Goal: Task Accomplishment & Management: Manage account settings

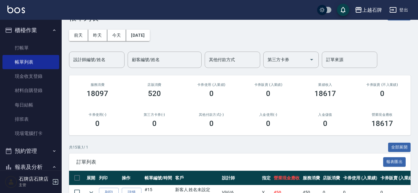
scroll to position [31, 0]
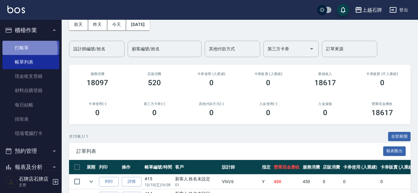
click at [26, 49] on link "打帳單" at bounding box center [30, 48] width 57 height 14
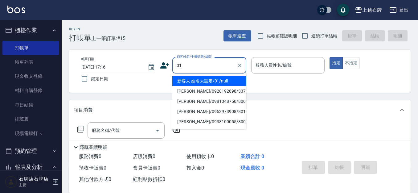
click at [184, 78] on li "新客人 姓名未設定/01/null" at bounding box center [209, 81] width 74 height 10
type input "新客人 姓名未設定/01/null"
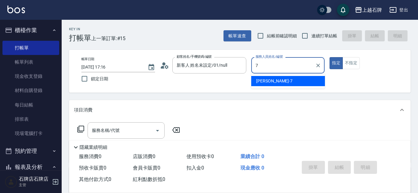
drag, startPoint x: 300, startPoint y: 82, endPoint x: 297, endPoint y: 75, distance: 7.3
click at [301, 80] on div "Lisa -7" at bounding box center [288, 81] width 74 height 10
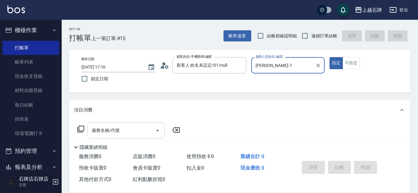
type input "Lisa-7"
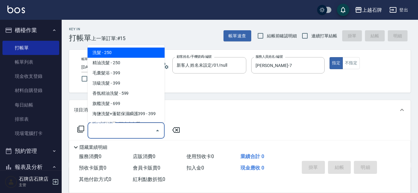
click at [140, 130] on input "服務名稱/代號" at bounding box center [121, 130] width 62 height 11
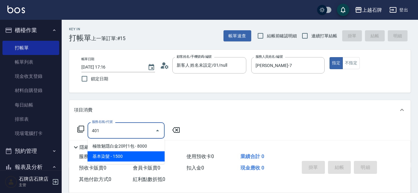
click at [133, 158] on span "基本染髮 - 1500" at bounding box center [126, 156] width 77 height 10
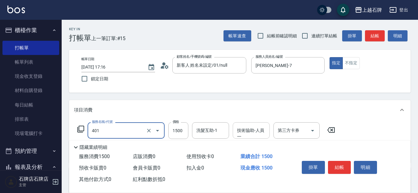
type input "基本染髮(401)"
click at [254, 132] on input "技術協助-人員一" at bounding box center [251, 130] width 31 height 11
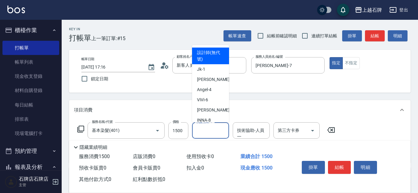
click at [221, 131] on input "洗髮互助-1" at bounding box center [210, 130] width 31 height 11
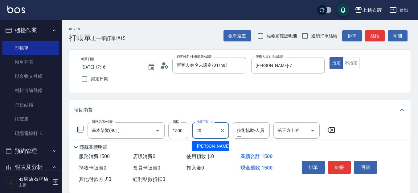
click at [222, 143] on div "彥伶 -20" at bounding box center [210, 146] width 37 height 10
type input "彥伶-20"
click at [340, 162] on button "結帳" at bounding box center [339, 167] width 23 height 13
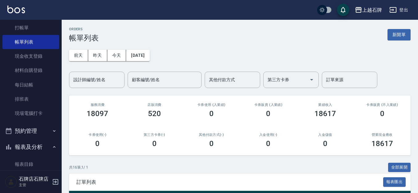
scroll to position [31, 0]
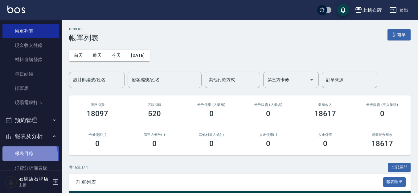
click at [23, 156] on link "報表目錄" at bounding box center [30, 153] width 57 height 14
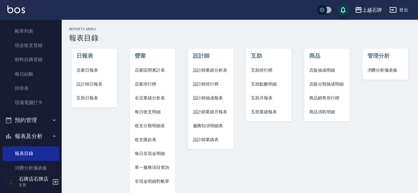
click at [95, 84] on span "設計師日報表" at bounding box center [94, 84] width 36 height 6
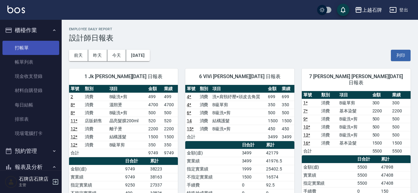
click at [18, 42] on link "打帳單" at bounding box center [30, 48] width 57 height 14
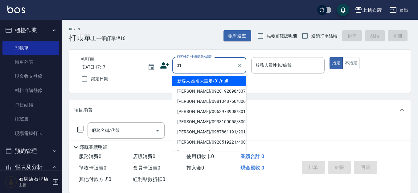
click at [203, 79] on li "新客人 姓名未設定/01/null" at bounding box center [209, 81] width 74 height 10
type input "新客人 姓名未設定/01/null"
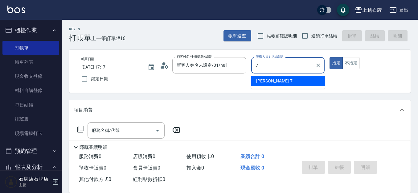
click at [304, 83] on div "Lisa -7" at bounding box center [288, 81] width 74 height 10
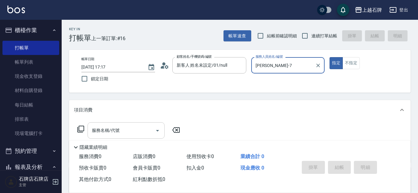
click at [123, 124] on div "服務名稱/代號" at bounding box center [126, 130] width 77 height 16
type input "Lisa-7"
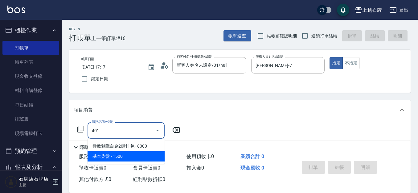
click at [136, 156] on span "基本染髮 - 1500" at bounding box center [126, 156] width 77 height 10
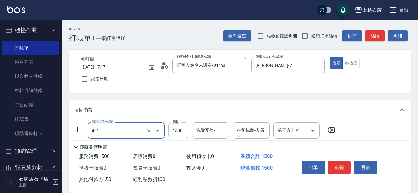
type input "基本染髮(401)"
click at [185, 133] on input "1500" at bounding box center [178, 130] width 20 height 17
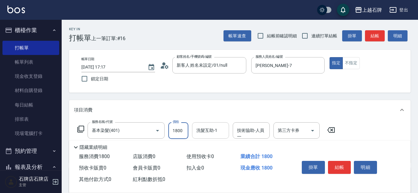
type input "1800"
click at [217, 133] on input "洗髮互助-1" at bounding box center [210, 130] width 31 height 11
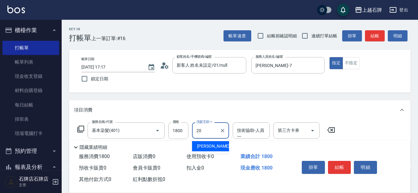
click at [212, 142] on div "彥伶 -20" at bounding box center [210, 146] width 37 height 10
type input "彥伶-20"
click at [245, 129] on input "技術協助-人員一" at bounding box center [251, 130] width 31 height 11
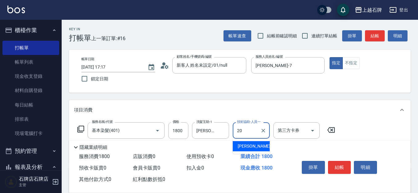
click at [248, 143] on span "彥伶 -20" at bounding box center [257, 146] width 39 height 6
type input "彥伶-20"
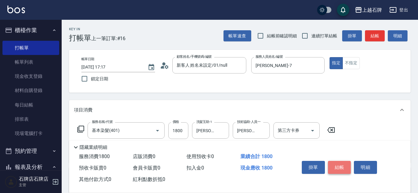
click at [343, 166] on button "結帳" at bounding box center [339, 167] width 23 height 13
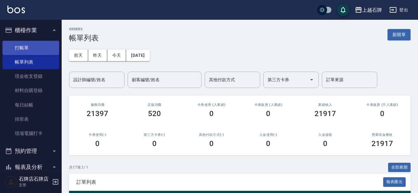
click at [28, 50] on link "打帳單" at bounding box center [30, 48] width 57 height 14
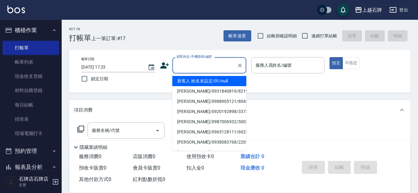
drag, startPoint x: 196, startPoint y: 64, endPoint x: 199, endPoint y: 64, distance: 3.1
click at [197, 64] on input "顧客姓名/手機號碼/編號" at bounding box center [204, 65] width 59 height 11
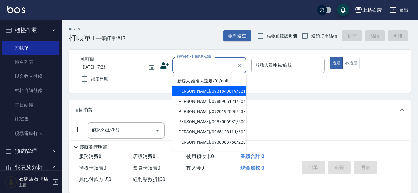
drag, startPoint x: 220, startPoint y: 92, endPoint x: 223, endPoint y: 84, distance: 8.8
click at [221, 92] on li "蘇崇瑋/0931840819/8219" at bounding box center [209, 91] width 74 height 10
type input "蘇崇瑋/0931840819/8219"
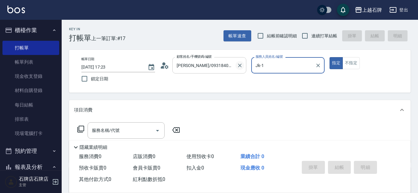
type input "Jk-1"
click at [240, 64] on icon "Clear" at bounding box center [240, 65] width 6 height 6
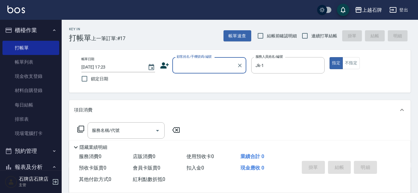
click at [205, 61] on input "顧客姓名/手機號碼/編號" at bounding box center [204, 65] width 59 height 11
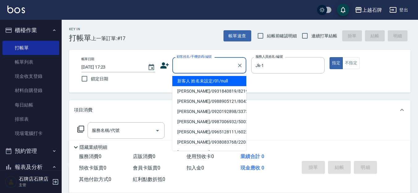
drag, startPoint x: 224, startPoint y: 82, endPoint x: 290, endPoint y: 80, distance: 65.4
click at [225, 82] on li "新客人 姓名未設定/01/null" at bounding box center [209, 81] width 74 height 10
type input "新客人 姓名未設定/01/null"
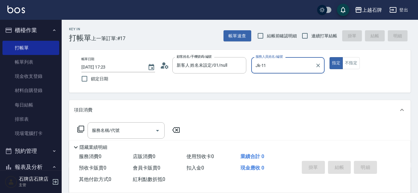
type input "Jk-1"
click at [138, 130] on input "服務名稱/代號" at bounding box center [121, 130] width 62 height 11
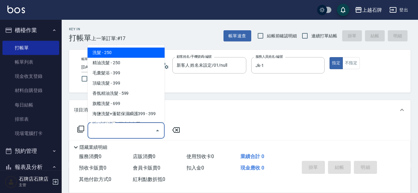
click at [379, 60] on div "指定 不指定" at bounding box center [367, 63] width 74 height 12
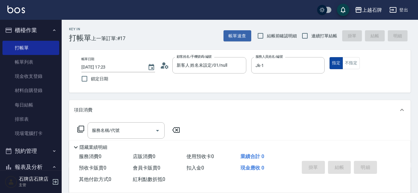
click at [340, 61] on button "指定" at bounding box center [336, 63] width 13 height 12
click at [345, 62] on button "不指定" at bounding box center [351, 63] width 17 height 12
drag, startPoint x: 109, startPoint y: 136, endPoint x: 122, endPoint y: 136, distance: 12.9
click at [121, 136] on input "服務名稱/代號" at bounding box center [121, 130] width 62 height 11
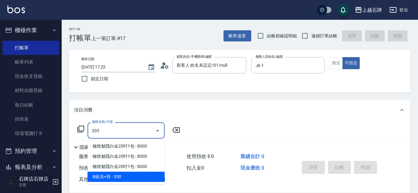
click at [132, 181] on span "B級洗+剪 - 350" at bounding box center [126, 176] width 77 height 10
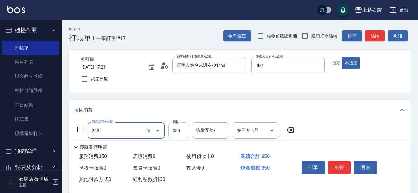
type input "B級洗+剪(203)"
click at [177, 133] on input "350" at bounding box center [178, 130] width 20 height 17
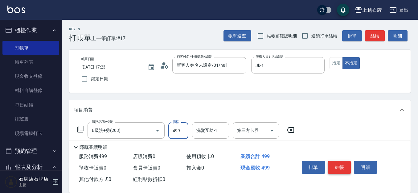
type input "499"
click at [336, 166] on button "結帳" at bounding box center [339, 167] width 23 height 13
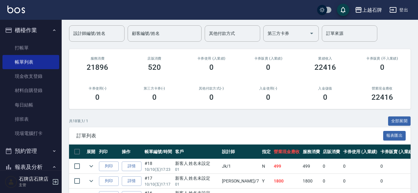
scroll to position [123, 0]
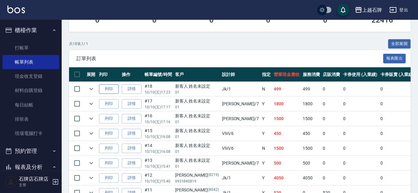
click at [108, 91] on button "列印" at bounding box center [109, 89] width 20 height 10
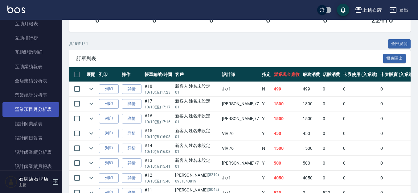
scroll to position [308, 0]
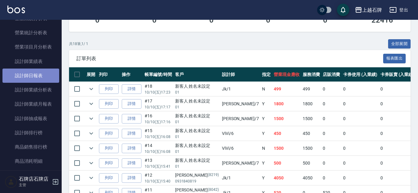
click at [39, 78] on link "設計師日報表" at bounding box center [30, 75] width 57 height 14
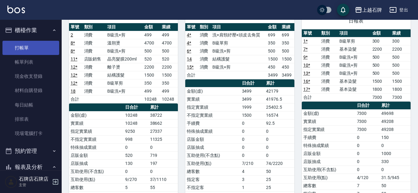
click at [35, 50] on link "打帳單" at bounding box center [30, 48] width 57 height 14
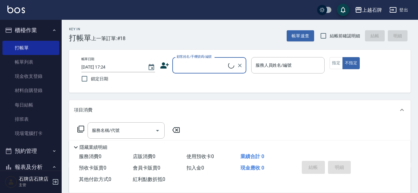
click at [212, 40] on div "Key In 打帳單 上一筆訂單:#18 帳單速查 結帳前確認明細 結帳 明細" at bounding box center [236, 31] width 349 height 23
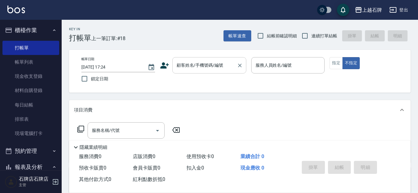
click at [202, 59] on div "顧客姓名/手機號碼/編號" at bounding box center [209, 65] width 74 height 16
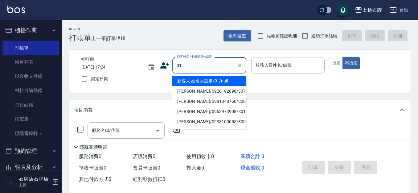
type input "新客人 姓名未設定/01/null"
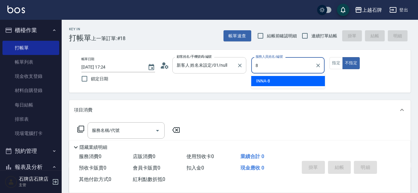
type input "INNA-8"
type button "false"
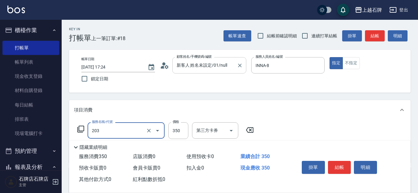
type input "B級洗+剪(203)"
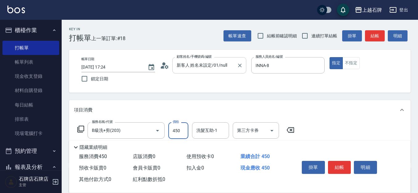
type input "450"
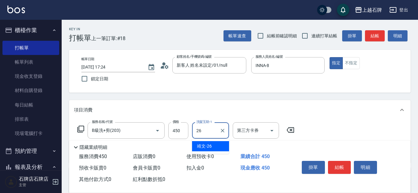
type input "靖文-26"
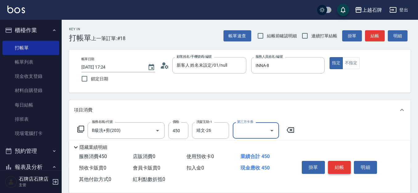
click at [334, 161] on button "結帳" at bounding box center [339, 167] width 23 height 13
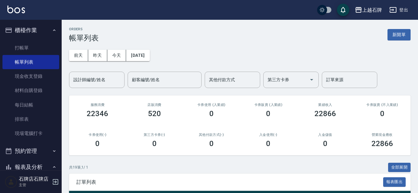
scroll to position [62, 0]
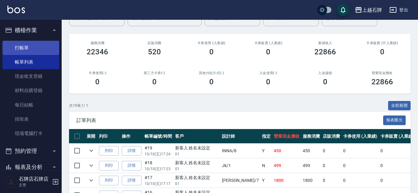
click at [11, 41] on link "打帳單" at bounding box center [30, 48] width 57 height 14
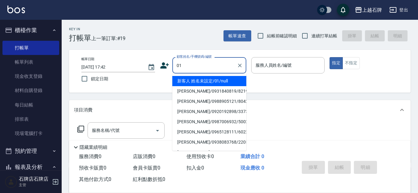
type input "新客人 姓名未設定/01/null"
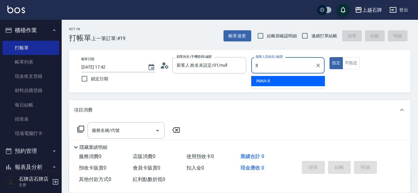
type input "INNA-8"
type button "true"
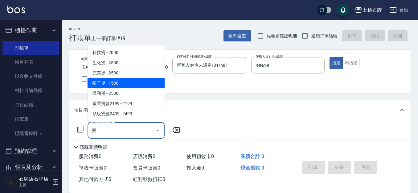
click at [136, 84] on span "離子燙 - 1500" at bounding box center [126, 83] width 77 height 10
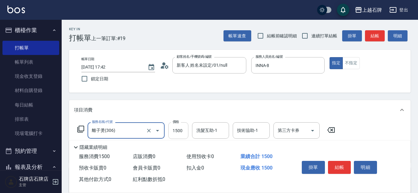
type input "離子燙(306)"
click at [181, 132] on input "1500" at bounding box center [178, 130] width 20 height 17
type input "2800"
click at [211, 129] on div "洗髮互助-1 洗髮互助-1" at bounding box center [210, 130] width 37 height 16
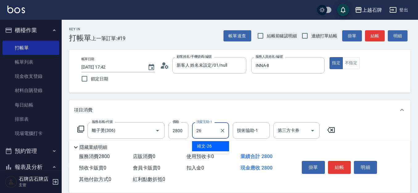
type input "靖文-26"
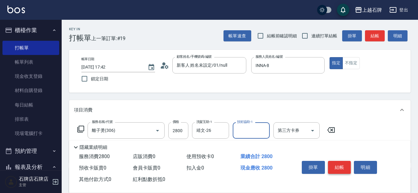
click at [330, 166] on button "結帳" at bounding box center [339, 167] width 23 height 13
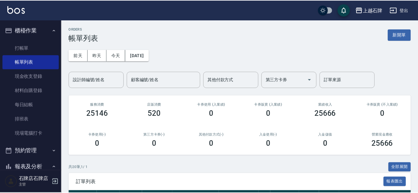
scroll to position [122, 0]
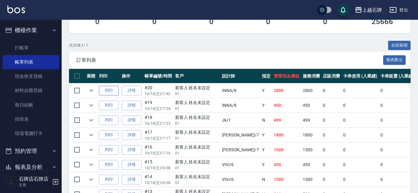
click at [109, 86] on button "列印" at bounding box center [109, 91] width 20 height 10
click at [113, 106] on button "列印" at bounding box center [109, 106] width 20 height 10
click at [33, 50] on link "打帳單" at bounding box center [30, 48] width 57 height 14
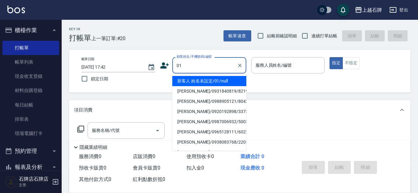
type input "新客人 姓名未設定/01/null"
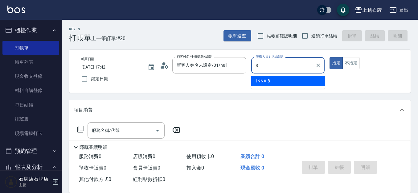
type input "INNA-8"
type button "true"
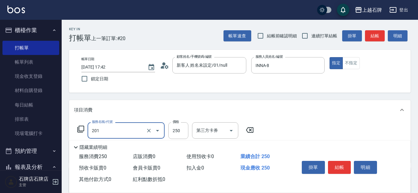
type input "B級單剪(201)"
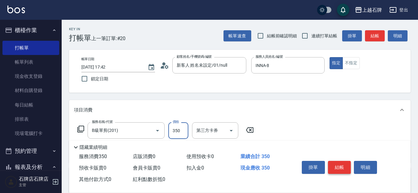
type input "350"
click at [349, 162] on button "結帳" at bounding box center [339, 167] width 23 height 13
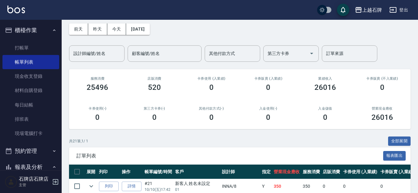
scroll to position [62, 0]
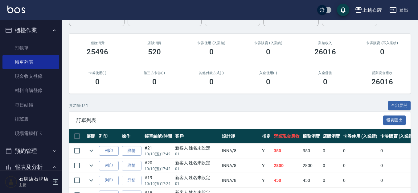
click at [98, 150] on td "列印" at bounding box center [108, 150] width 23 height 14
click at [110, 148] on button "列印" at bounding box center [109, 151] width 20 height 10
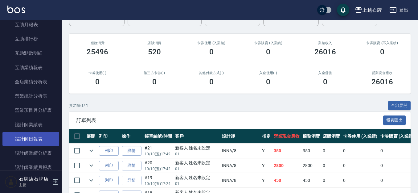
scroll to position [247, 0]
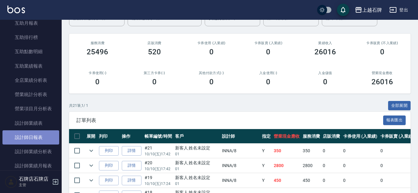
click at [39, 139] on link "設計師日報表" at bounding box center [30, 137] width 57 height 14
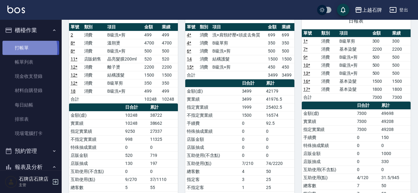
click at [10, 49] on link "打帳單" at bounding box center [30, 48] width 57 height 14
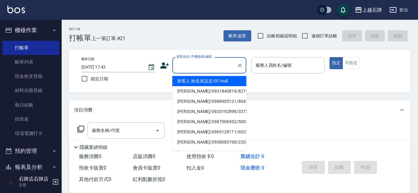
click at [183, 65] on input "顧客姓名/手機號碼/編號" at bounding box center [204, 65] width 59 height 11
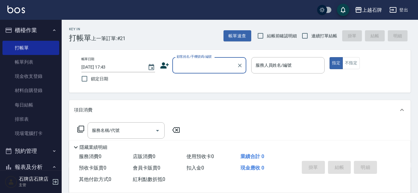
click at [189, 64] on input "顧客姓名/手機號碼/編號" at bounding box center [204, 65] width 59 height 11
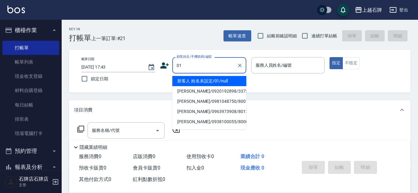
type input "新客人 姓名未設定/01/null"
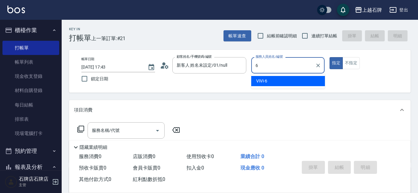
type input "6"
type button "true"
type input "ViVi-6"
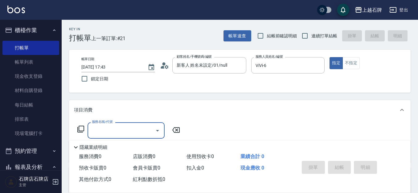
type input "1"
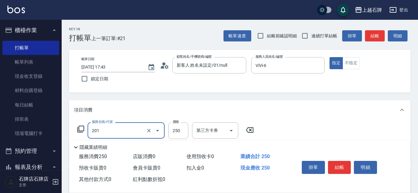
type input "B級單剪(201)"
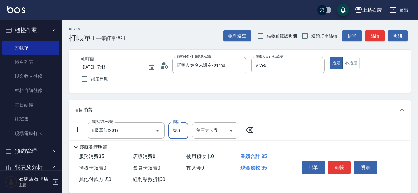
type input "350"
click at [373, 37] on button "結帳" at bounding box center [375, 35] width 20 height 11
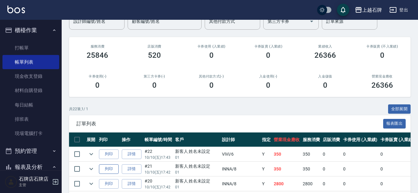
scroll to position [92, 0]
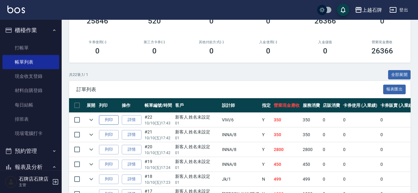
click at [114, 124] on button "列印" at bounding box center [109, 120] width 20 height 10
click at [21, 55] on link "帳單列表" at bounding box center [30, 62] width 57 height 14
click at [23, 53] on link "打帳單" at bounding box center [30, 48] width 57 height 14
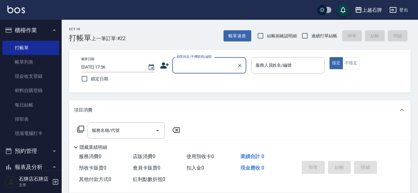
click at [205, 66] on input "顧客姓名/手機號碼/編號" at bounding box center [204, 65] width 59 height 11
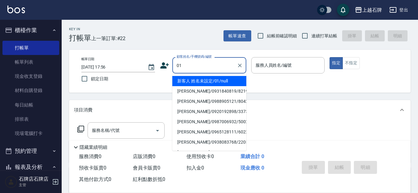
type input "新客人 姓名未設定/01/null"
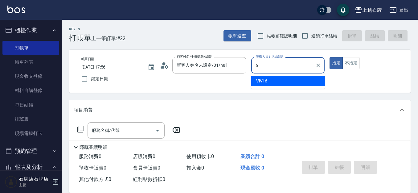
type input "ViVi-6"
type button "true"
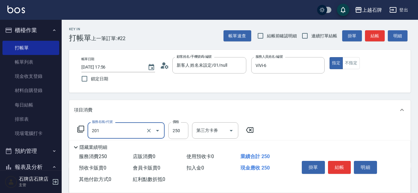
type input "B級單剪(201)"
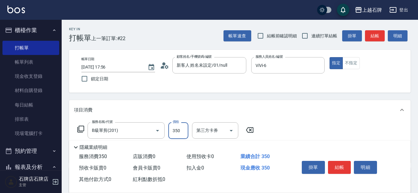
type input "350"
click at [372, 39] on button "結帳" at bounding box center [375, 35] width 20 height 11
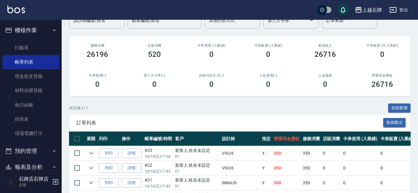
scroll to position [62, 0]
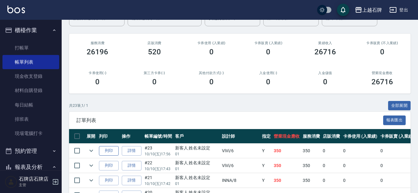
click at [105, 154] on button "列印" at bounding box center [109, 151] width 20 height 10
click at [42, 48] on link "打帳單" at bounding box center [30, 48] width 57 height 14
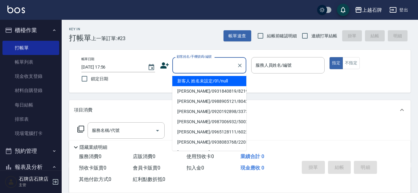
click at [210, 63] on input "顧客姓名/手機號碼/編號" at bounding box center [204, 65] width 59 height 11
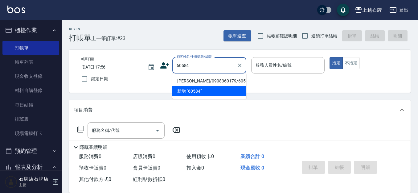
click at [227, 80] on li "蘇心甯/0908360179/60584" at bounding box center [209, 81] width 74 height 10
type input "蘇心甯/0908360179/60584"
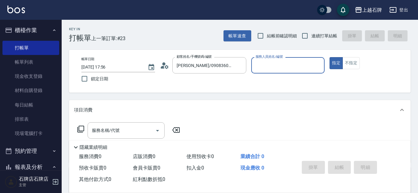
type input "ViVi-6"
click at [80, 128] on icon at bounding box center [80, 128] width 7 height 7
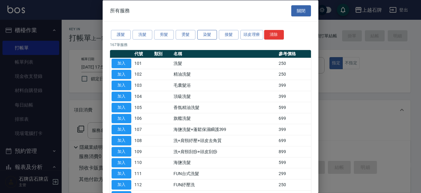
click at [213, 39] on button "染髮" at bounding box center [207, 35] width 20 height 10
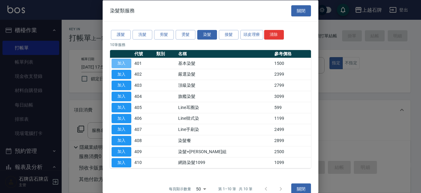
drag, startPoint x: 122, startPoint y: 60, endPoint x: 124, endPoint y: 62, distance: 3.3
click at [124, 61] on button "加入" at bounding box center [122, 63] width 20 height 10
type input "基本染髮(401)"
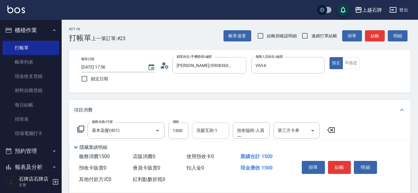
click at [207, 132] on input "洗髮互助-1" at bounding box center [210, 130] width 31 height 11
type input "靖文-26"
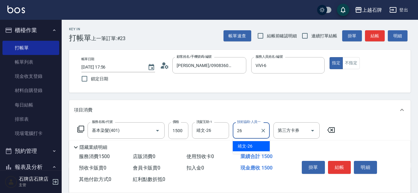
type input "靖文-26"
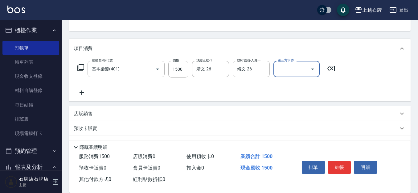
scroll to position [62, 0]
click at [80, 90] on icon at bounding box center [81, 91] width 15 height 7
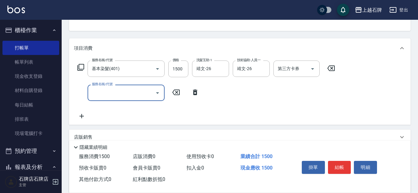
click at [81, 66] on icon at bounding box center [80, 67] width 7 height 7
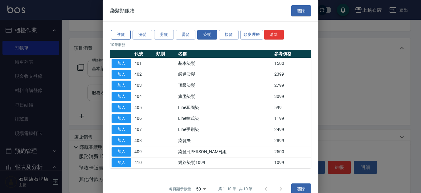
click at [120, 35] on button "護髮" at bounding box center [121, 35] width 20 height 10
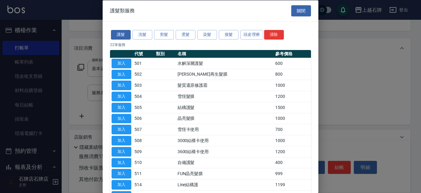
click at [120, 106] on button "加入" at bounding box center [122, 107] width 20 height 10
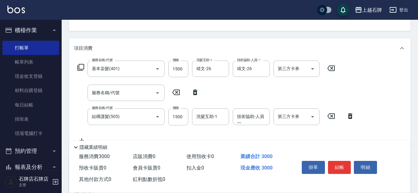
drag, startPoint x: 196, startPoint y: 92, endPoint x: 188, endPoint y: 98, distance: 10.1
click at [197, 92] on icon at bounding box center [195, 92] width 4 height 6
type input "結構護髮(505)"
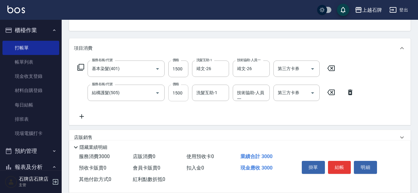
drag, startPoint x: 176, startPoint y: 87, endPoint x: 178, endPoint y: 89, distance: 3.3
click at [177, 88] on div "價格 1500 價格" at bounding box center [178, 92] width 20 height 17
click at [178, 92] on input "1500" at bounding box center [178, 92] width 20 height 17
type input "1050"
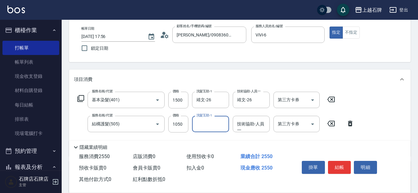
scroll to position [0, 0]
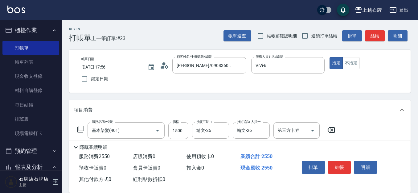
click at [377, 34] on button "結帳" at bounding box center [375, 35] width 20 height 11
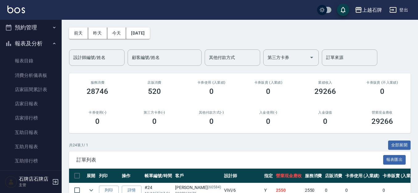
scroll to position [92, 0]
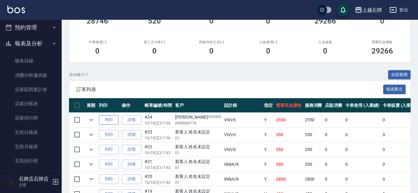
click at [112, 117] on button "列印" at bounding box center [109, 120] width 20 height 10
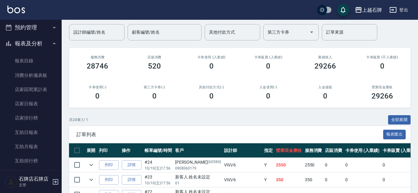
scroll to position [0, 0]
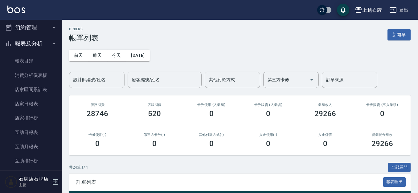
click at [89, 85] on div "設計師編號/姓名" at bounding box center [96, 80] width 55 height 16
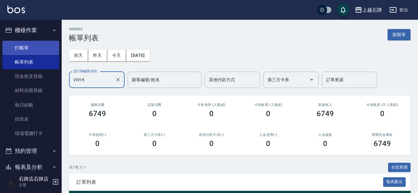
type input "ViVi-6"
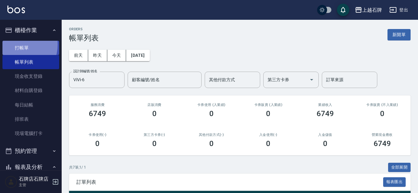
click at [16, 44] on link "打帳單" at bounding box center [30, 48] width 57 height 14
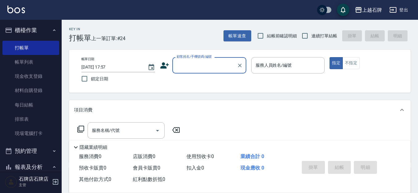
click at [25, 17] on div "上越石牌 登出" at bounding box center [209, 10] width 418 height 20
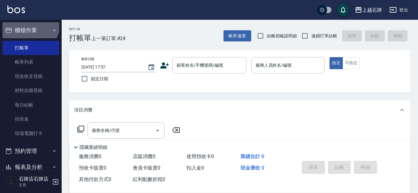
click at [26, 23] on button "櫃檯作業" at bounding box center [30, 30] width 57 height 16
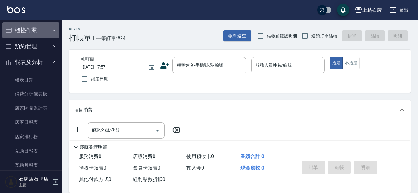
click at [38, 28] on button "櫃檯作業" at bounding box center [30, 30] width 57 height 16
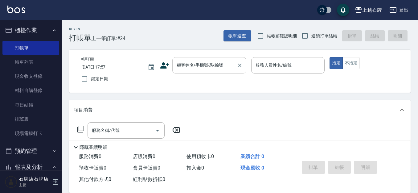
click at [196, 69] on input "顧客姓名/手機號碼/編號" at bounding box center [204, 65] width 59 height 11
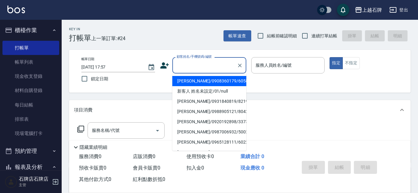
click at [195, 39] on div "Key In 打帳單 上一筆訂單:#24 帳單速查 結帳前確認明細 連續打單結帳 掛單 結帳 明細" at bounding box center [236, 31] width 349 height 23
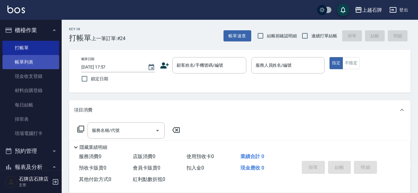
scroll to position [31, 0]
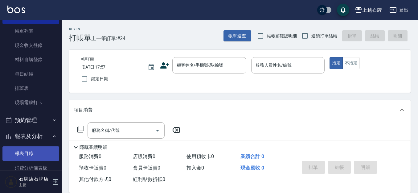
click at [30, 153] on link "報表目錄" at bounding box center [30, 153] width 57 height 14
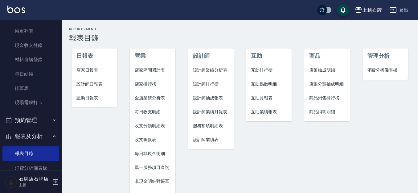
click at [89, 88] on li "設計師日報表" at bounding box center [95, 84] width 46 height 14
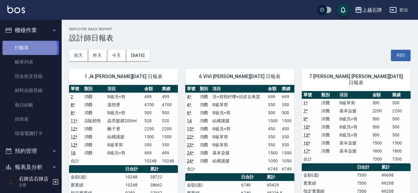
click at [24, 48] on link "打帳單" at bounding box center [30, 48] width 57 height 14
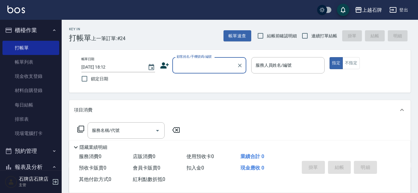
click at [205, 70] on input "顧客姓名/手機號碼/編號" at bounding box center [204, 65] width 59 height 11
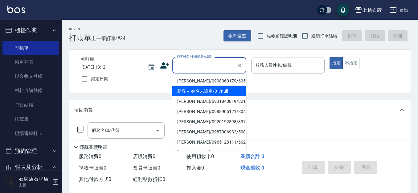
click at [227, 88] on li "新客人 姓名未設定/01/null" at bounding box center [209, 91] width 74 height 10
type input "1"
type input "新客人 姓名未設定/01/null"
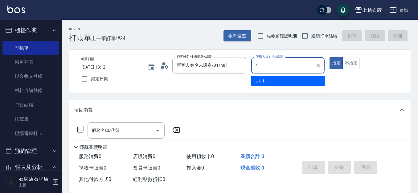
click at [268, 81] on div "Jk -1" at bounding box center [288, 81] width 74 height 10
type input "Jk-1"
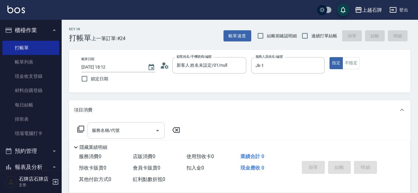
drag, startPoint x: 118, startPoint y: 138, endPoint x: 118, endPoint y: 134, distance: 3.4
click at [118, 137] on div "Key In 打帳單 上一筆訂單:#24 帳單速查 結帳前確認明細 連續打單結帳 掛單 結帳 明細 帳單日期 2025/10/10 18:12 鎖定日期 顧客…" at bounding box center [240, 160] width 356 height 281
click at [117, 134] on input "服務名稱/代號" at bounding box center [121, 130] width 62 height 11
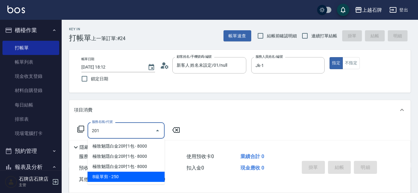
click at [140, 171] on span "B級單剪 - 250" at bounding box center [126, 176] width 77 height 10
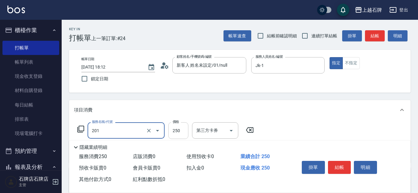
type input "B級單剪(201)"
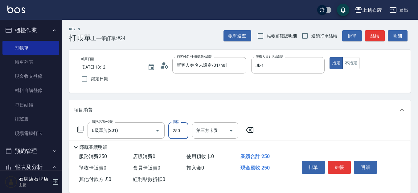
click at [182, 136] on input "250" at bounding box center [178, 130] width 20 height 17
type input "350"
click at [341, 162] on button "結帳" at bounding box center [339, 167] width 23 height 13
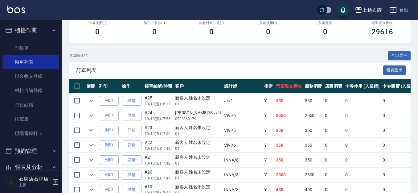
scroll to position [123, 0]
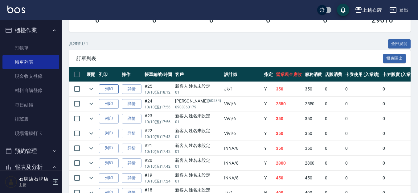
click at [112, 89] on button "列印" at bounding box center [109, 89] width 20 height 10
click at [24, 48] on link "打帳單" at bounding box center [30, 48] width 57 height 14
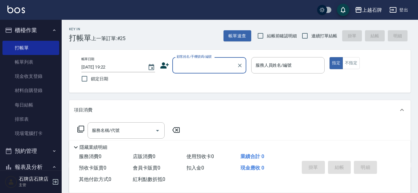
type input "K"
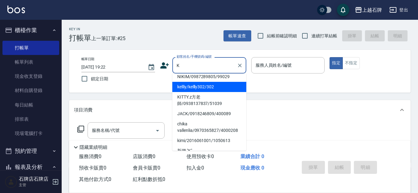
scroll to position [22, 0]
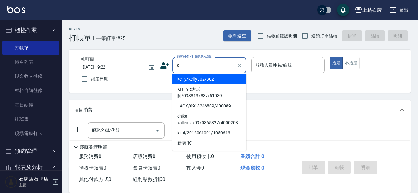
drag, startPoint x: 241, startPoint y: 67, endPoint x: 244, endPoint y: 64, distance: 3.8
click at [242, 66] on icon "Clear" at bounding box center [240, 65] width 6 height 6
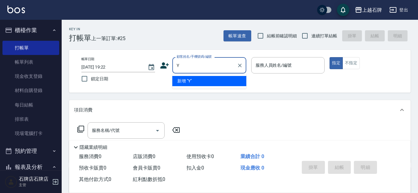
scroll to position [0, 0]
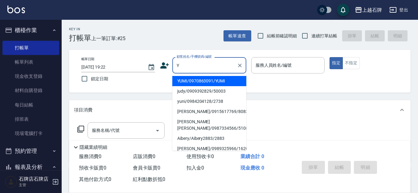
click at [240, 85] on li "YUMI/0970863091/YUMI" at bounding box center [209, 81] width 74 height 10
type input "YUMI/0970863091/YUMI"
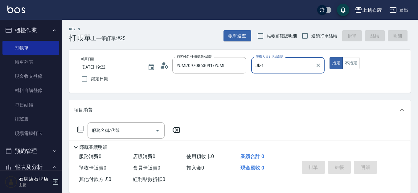
type input "Jk-1"
drag, startPoint x: 107, startPoint y: 135, endPoint x: 119, endPoint y: 135, distance: 12.0
click at [107, 135] on input "服務名稱/代號" at bounding box center [121, 130] width 62 height 11
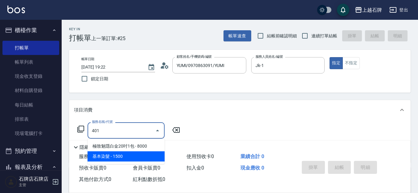
click at [125, 154] on span "基本染髮 - 1500" at bounding box center [126, 156] width 77 height 10
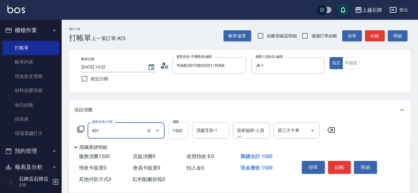
type input "基本染髮(401)"
click at [182, 131] on input "1500" at bounding box center [178, 130] width 20 height 17
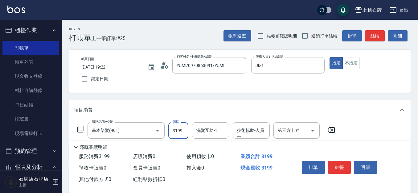
click at [216, 124] on div "洗髮互助-1" at bounding box center [210, 130] width 37 height 16
type input "3199"
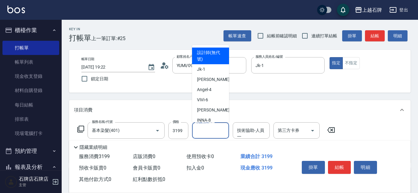
click at [214, 129] on input "洗髮互助-1" at bounding box center [210, 130] width 31 height 11
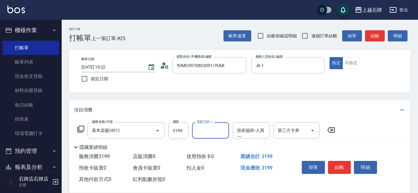
click at [215, 129] on input "洗髮互助-1" at bounding box center [210, 130] width 31 height 11
click at [204, 142] on div "彥伶 -20" at bounding box center [210, 146] width 37 height 10
type input "彥伶-20"
click at [240, 127] on div "技術協助-人員一 技術協助-人員一" at bounding box center [251, 130] width 37 height 16
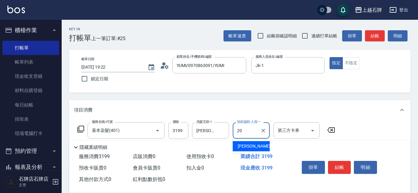
click at [254, 141] on ul "彥伶 -20" at bounding box center [251, 145] width 37 height 15
click at [256, 143] on div "彥伶 -20" at bounding box center [251, 146] width 37 height 10
type input "彥伶-20"
click at [336, 163] on button "結帳" at bounding box center [339, 167] width 23 height 13
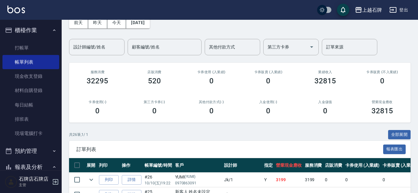
scroll to position [123, 0]
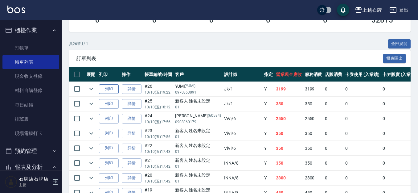
click at [112, 89] on button "列印" at bounding box center [109, 89] width 20 height 10
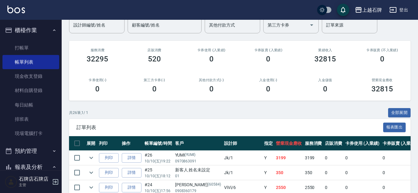
scroll to position [31, 0]
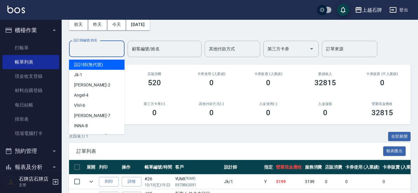
click at [87, 54] on input "設計師編號/姓名" at bounding box center [97, 48] width 50 height 11
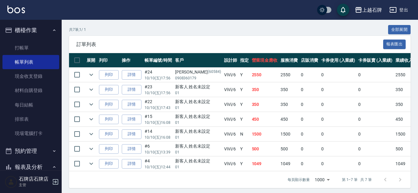
scroll to position [145, 0]
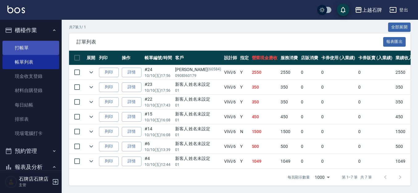
type input "ViVi-6"
click at [55, 46] on link "打帳單" at bounding box center [30, 48] width 57 height 14
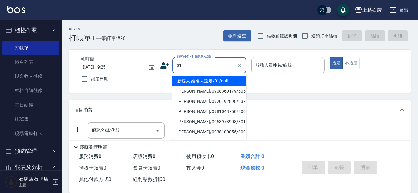
type input "新客人 姓名未設定/01/null"
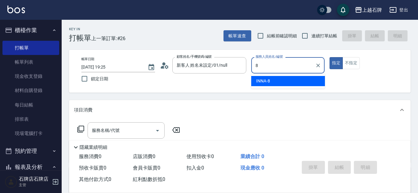
type input "INNA-8"
type button "true"
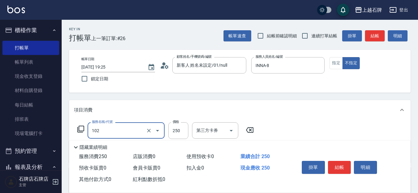
type input "精油洗髮(102)"
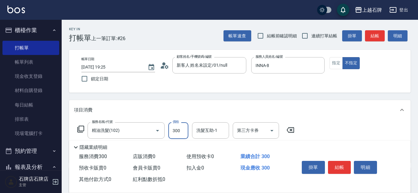
type input "300"
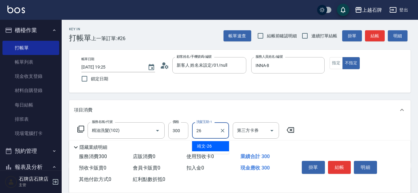
type input "靖文-26"
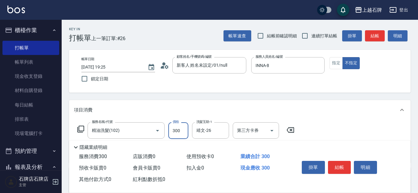
click at [176, 130] on input "300" at bounding box center [178, 130] width 20 height 17
type input "400"
click at [337, 162] on button "結帳" at bounding box center [339, 167] width 23 height 13
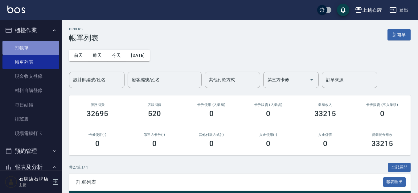
click at [38, 50] on link "打帳單" at bounding box center [30, 48] width 57 height 14
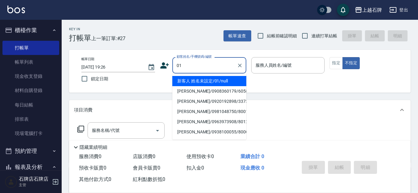
type input "新客人 姓名未設定/01/null"
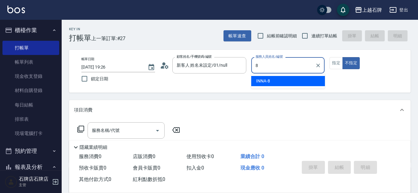
type input "INNA-8"
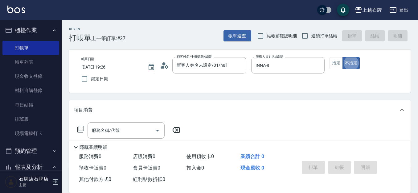
type button "false"
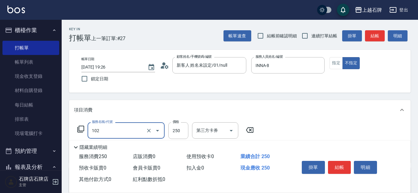
type input "精油洗髮(102)"
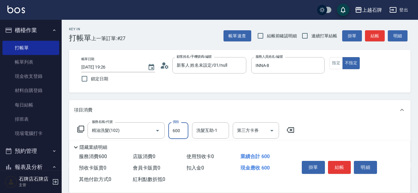
type input "600"
click at [348, 161] on button "結帳" at bounding box center [339, 167] width 23 height 13
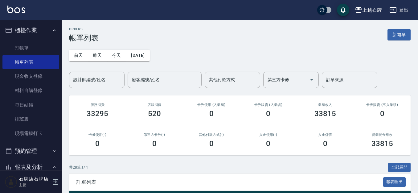
scroll to position [92, 0]
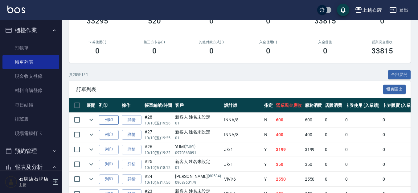
click at [107, 119] on button "列印" at bounding box center [109, 120] width 20 height 10
click at [110, 135] on button "列印" at bounding box center [109, 135] width 20 height 10
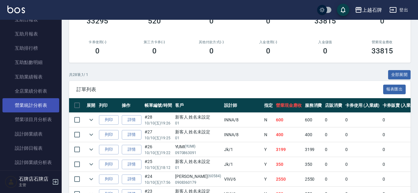
scroll to position [247, 0]
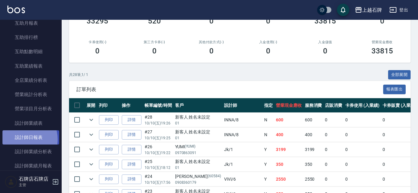
click at [21, 139] on link "設計師日報表" at bounding box center [30, 137] width 57 height 14
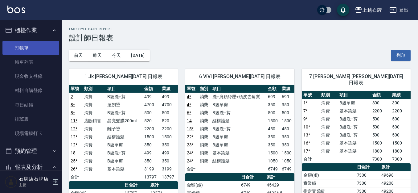
click at [34, 49] on link "打帳單" at bounding box center [30, 48] width 57 height 14
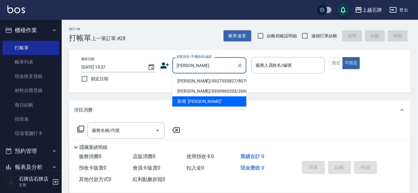
click at [228, 81] on li "李建輝/0927355827/8070" at bounding box center [209, 81] width 74 height 10
type input "李建輝/0927355827/8070"
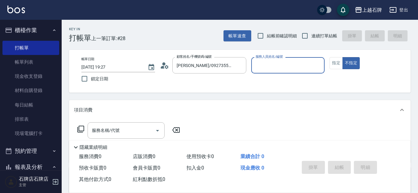
type input "Jk-1"
click at [338, 62] on button "指定" at bounding box center [336, 63] width 13 height 12
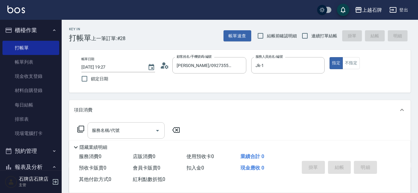
click at [140, 125] on input "服務名稱/代號" at bounding box center [121, 130] width 62 height 11
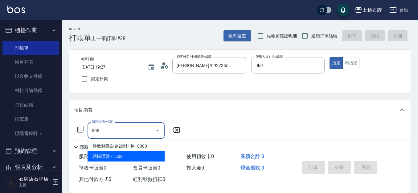
click at [148, 154] on span "結構護髮 - 1500" at bounding box center [126, 156] width 77 height 10
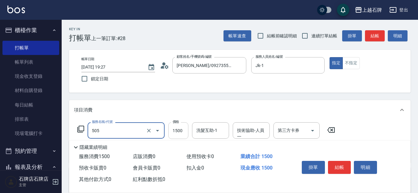
type input "結構護髮(505)"
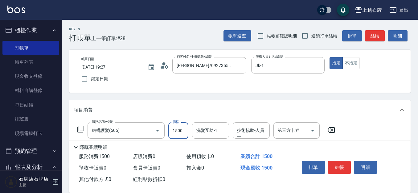
click at [187, 99] on div "Key In 打帳單 上一筆訂單:#28 帳單速查 結帳前確認明細 連續打單結帳 掛單 結帳 明細 帳單日期 2025/10/10 19:27 鎖定日期 顧客…" at bounding box center [240, 160] width 356 height 281
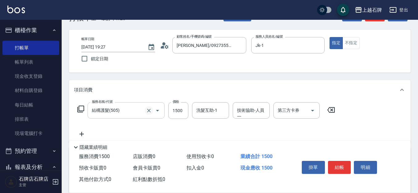
scroll to position [31, 0]
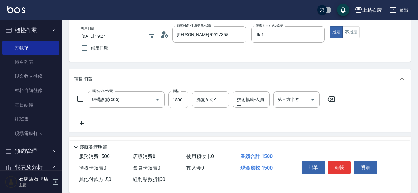
click at [86, 121] on icon at bounding box center [81, 122] width 15 height 7
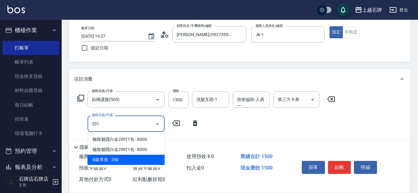
click at [121, 161] on span "B級單剪 - 250" at bounding box center [126, 159] width 77 height 10
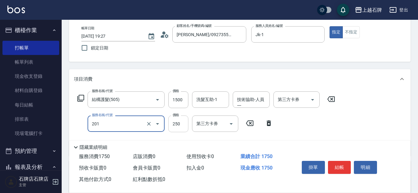
type input "B級單剪(201)"
click at [178, 125] on input "250" at bounding box center [178, 123] width 20 height 17
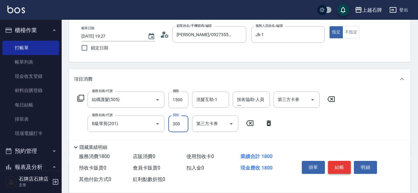
type input "300"
click at [346, 169] on button "結帳" at bounding box center [339, 167] width 23 height 13
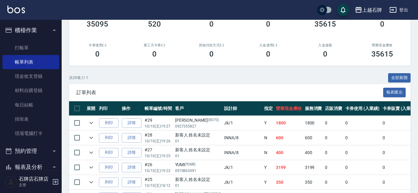
scroll to position [92, 0]
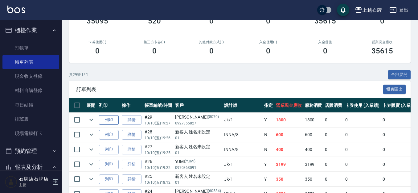
click at [115, 120] on button "列印" at bounding box center [109, 120] width 20 height 10
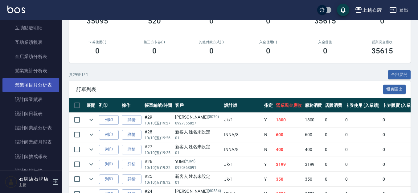
scroll to position [277, 0]
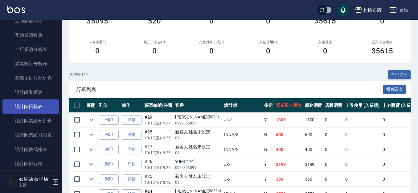
click at [47, 101] on link "設計師日報表" at bounding box center [30, 106] width 57 height 14
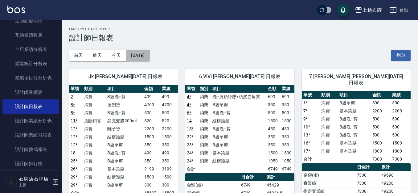
click at [150, 57] on button "[DATE]" at bounding box center [137, 55] width 23 height 11
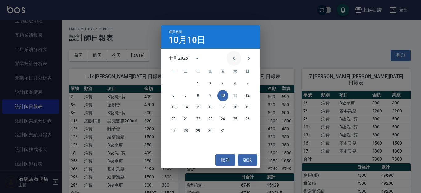
click at [237, 56] on icon "Previous month" at bounding box center [233, 58] width 7 height 7
click at [197, 93] on button "10" at bounding box center [198, 95] width 11 height 11
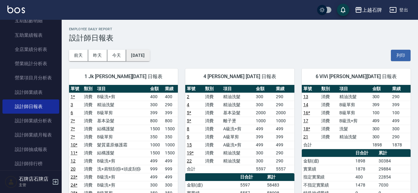
click at [139, 53] on button "[DATE]" at bounding box center [137, 55] width 23 height 11
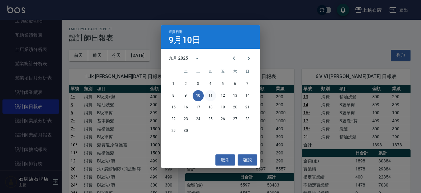
click at [211, 94] on button "11" at bounding box center [210, 95] width 11 height 11
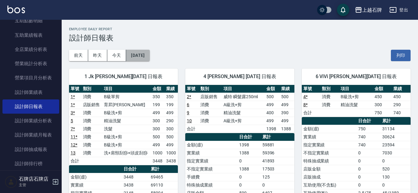
click at [142, 56] on button "[DATE]" at bounding box center [137, 55] width 23 height 11
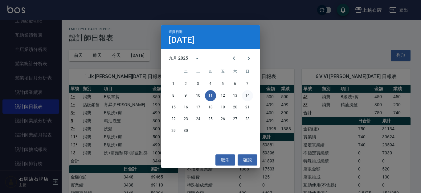
click at [247, 95] on button "14" at bounding box center [247, 95] width 11 height 11
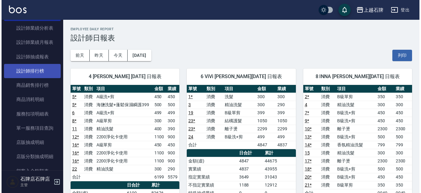
scroll to position [339, 0]
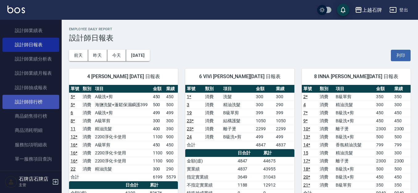
click at [21, 74] on link "設計師業績月報表" at bounding box center [30, 73] width 57 height 14
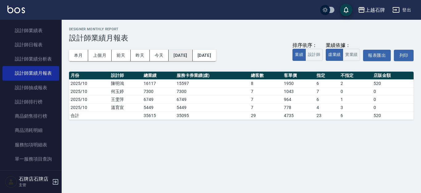
click at [173, 55] on button "[DATE]" at bounding box center [181, 55] width 24 height 11
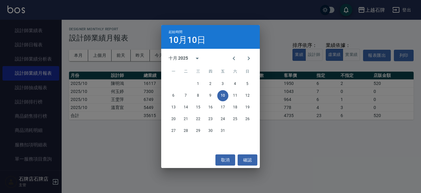
click at [179, 58] on div "十月 2025" at bounding box center [178, 58] width 19 height 6
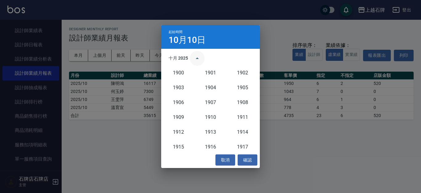
scroll to position [571, 0]
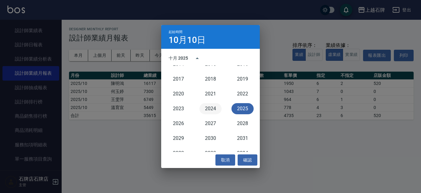
click at [208, 108] on button "2024" at bounding box center [210, 108] width 22 height 11
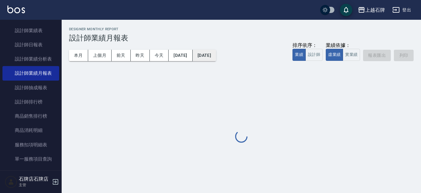
click at [210, 57] on button "[DATE]" at bounding box center [204, 55] width 23 height 11
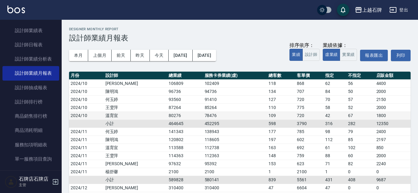
click at [218, 113] on td "78476" at bounding box center [235, 115] width 64 height 8
click at [167, 114] on td "80276" at bounding box center [185, 115] width 36 height 8
drag, startPoint x: 142, startPoint y: 114, endPoint x: 162, endPoint y: 118, distance: 20.9
click at [167, 118] on td "80276" at bounding box center [185, 115] width 36 height 8
click at [167, 117] on td "80276" at bounding box center [185, 115] width 36 height 8
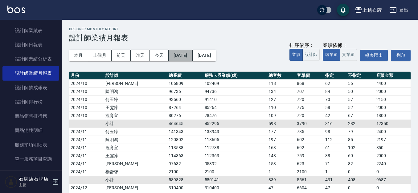
click at [186, 56] on button "2024/10/10" at bounding box center [181, 55] width 24 height 11
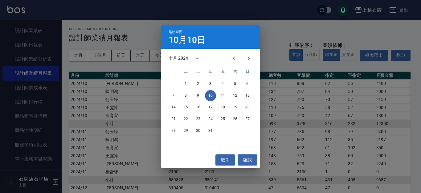
click at [277, 46] on div "起始時間 10月10日 十月 2024 一 二 三 四 五 六 日 1 2 3 4 5 6 7 8 9 10 11 12 13 14 15 16 17 18 …" at bounding box center [210, 96] width 421 height 193
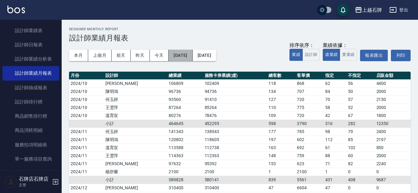
click at [179, 54] on button "2024/10/10" at bounding box center [181, 55] width 24 height 11
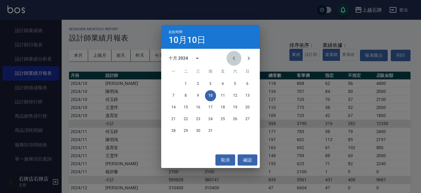
click at [235, 59] on icon "Previous month" at bounding box center [233, 58] width 7 height 7
click at [183, 105] on button "10" at bounding box center [185, 107] width 11 height 11
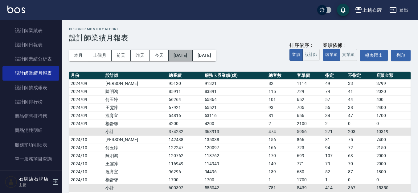
click at [192, 59] on button "2024/09/10" at bounding box center [181, 55] width 24 height 11
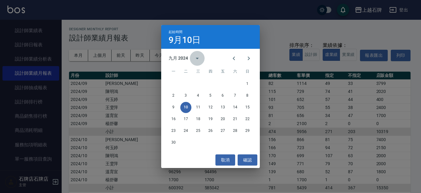
click at [194, 59] on icon "calendar view is open, switch to year view" at bounding box center [197, 58] width 7 height 7
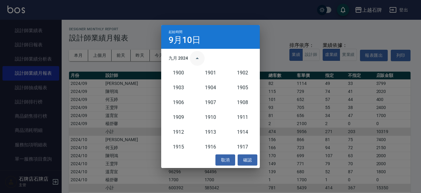
scroll to position [571, 0]
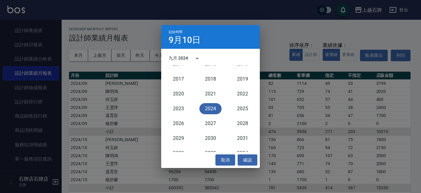
click at [181, 60] on div "九月 2024" at bounding box center [178, 58] width 19 height 6
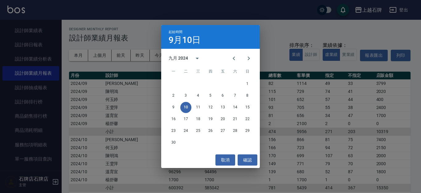
drag, startPoint x: 185, startPoint y: 61, endPoint x: 189, endPoint y: 61, distance: 3.7
click at [187, 61] on div "九月 2024" at bounding box center [178, 58] width 19 height 6
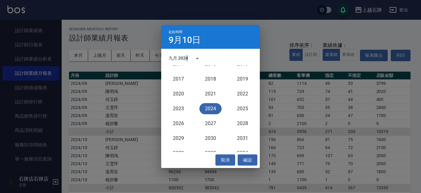
click at [209, 106] on button "2024" at bounding box center [210, 108] width 22 height 11
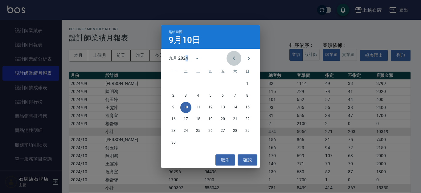
click at [238, 56] on button "Previous month" at bounding box center [234, 58] width 15 height 15
drag, startPoint x: 202, startPoint y: 112, endPoint x: 183, endPoint y: 111, distance: 19.4
click at [183, 111] on div "12 13 14 15 16 17 18" at bounding box center [210, 107] width 99 height 11
click at [202, 100] on div "5 6 7 8 9 10 11" at bounding box center [210, 95] width 99 height 11
click at [202, 104] on button "14" at bounding box center [198, 107] width 11 height 11
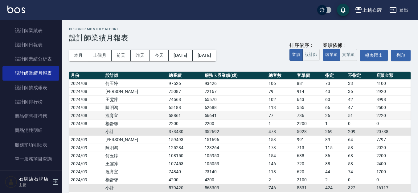
click at [167, 118] on td "58861" at bounding box center [185, 115] width 36 height 8
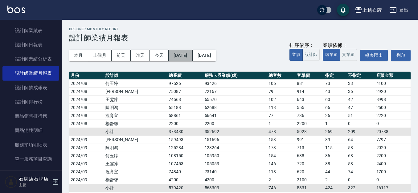
click at [185, 61] on button "2024/08/14" at bounding box center [181, 55] width 24 height 11
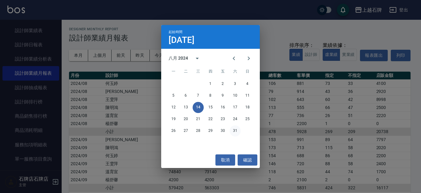
click at [234, 132] on button "31" at bounding box center [235, 130] width 11 height 11
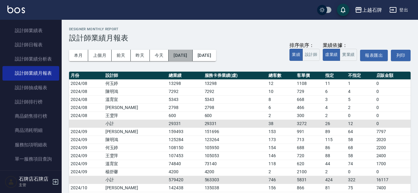
click at [192, 55] on button "2024/08/31" at bounding box center [181, 55] width 24 height 11
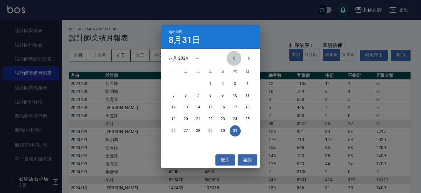
click at [233, 60] on icon "Previous month" at bounding box center [233, 58] width 7 height 7
click at [194, 129] on button "31" at bounding box center [198, 130] width 11 height 11
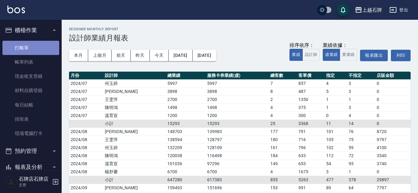
click at [36, 49] on link "打帳單" at bounding box center [30, 48] width 57 height 14
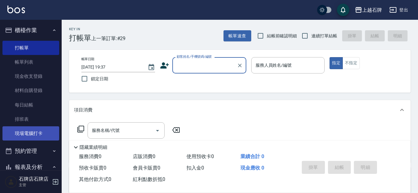
click at [30, 132] on link "現場電腦打卡" at bounding box center [30, 133] width 57 height 14
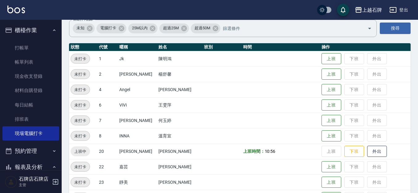
scroll to position [62, 0]
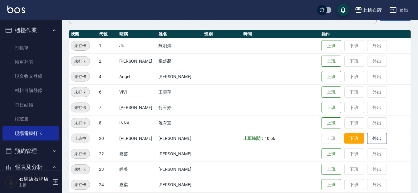
click at [351, 137] on button "下班" at bounding box center [354, 138] width 20 height 11
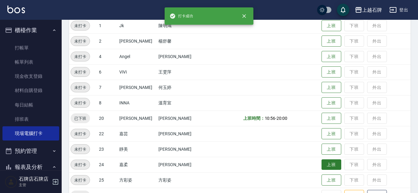
scroll to position [123, 0]
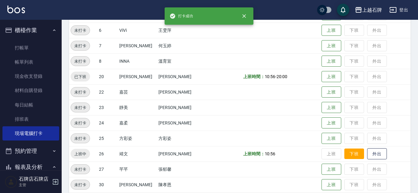
click at [344, 154] on button "下班" at bounding box center [354, 153] width 20 height 11
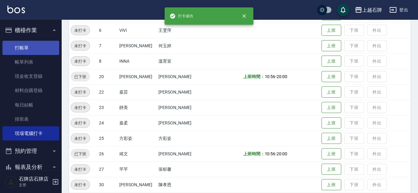
click at [15, 49] on link "打帳單" at bounding box center [30, 48] width 57 height 14
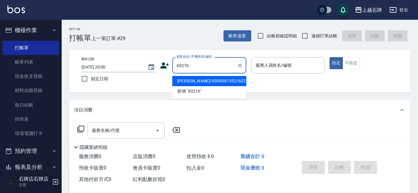
click at [208, 83] on li "詹雅涵/0909381552/60216" at bounding box center [209, 81] width 74 height 10
type input "詹雅涵/0909381552/60216"
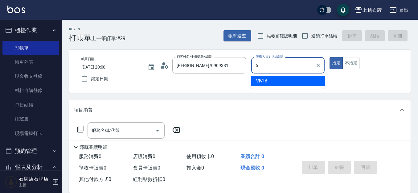
type input "ViVi-6"
type button "true"
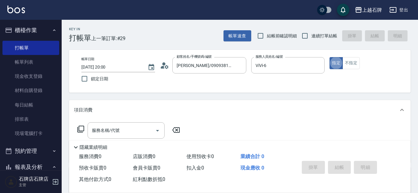
click at [83, 128] on icon at bounding box center [80, 128] width 7 height 7
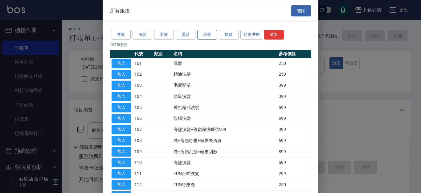
click at [203, 34] on button "染髮" at bounding box center [207, 35] width 20 height 10
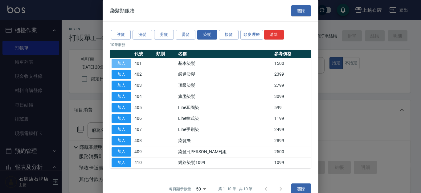
click at [118, 64] on button "加入" at bounding box center [122, 63] width 20 height 10
type input "基本染髮(401)"
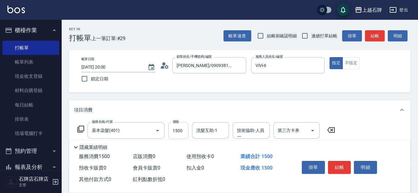
click at [173, 125] on input "1500" at bounding box center [178, 130] width 20 height 17
type input "2899"
type input "彥伶-20"
click at [377, 36] on button "結帳" at bounding box center [375, 35] width 20 height 11
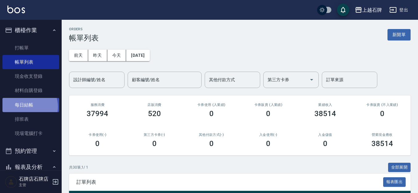
click at [27, 106] on link "每日結帳" at bounding box center [30, 105] width 57 height 14
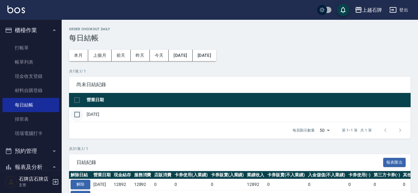
click at [76, 112] on input "checkbox" at bounding box center [77, 114] width 13 height 13
checkbox input "true"
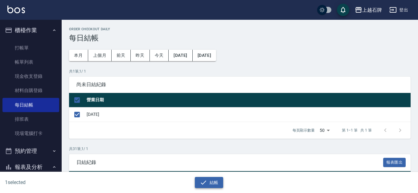
click at [214, 183] on button "結帳" at bounding box center [209, 182] width 29 height 11
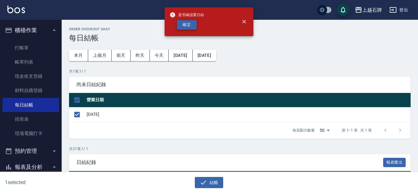
click at [187, 29] on button "確定" at bounding box center [187, 25] width 20 height 10
checkbox input "false"
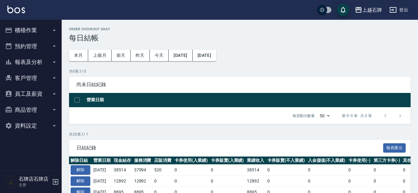
drag, startPoint x: 47, startPoint y: 71, endPoint x: 50, endPoint y: 73, distance: 3.8
click at [50, 73] on ul "櫃檯作業 打帳單 帳單列表 現金收支登錄 材料自購登錄 每日結帳 排班表 現場電腦打卡 預約管理 預約管理 單日預約紀錄 單週預約紀錄 報表及分析 報表目錄 …" at bounding box center [30, 78] width 57 height 116
click at [47, 69] on button "報表及分析" at bounding box center [30, 62] width 57 height 16
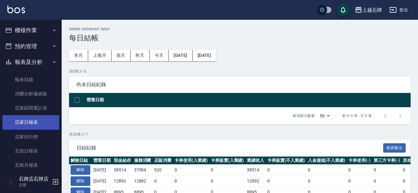
click at [46, 128] on link "店家日報表" at bounding box center [30, 122] width 57 height 14
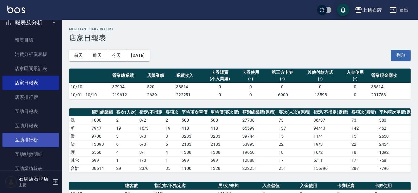
scroll to position [123, 0]
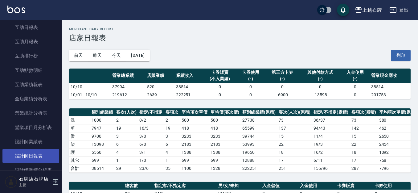
click at [45, 156] on link "設計師日報表" at bounding box center [30, 156] width 57 height 14
